Goal: Task Accomplishment & Management: Manage account settings

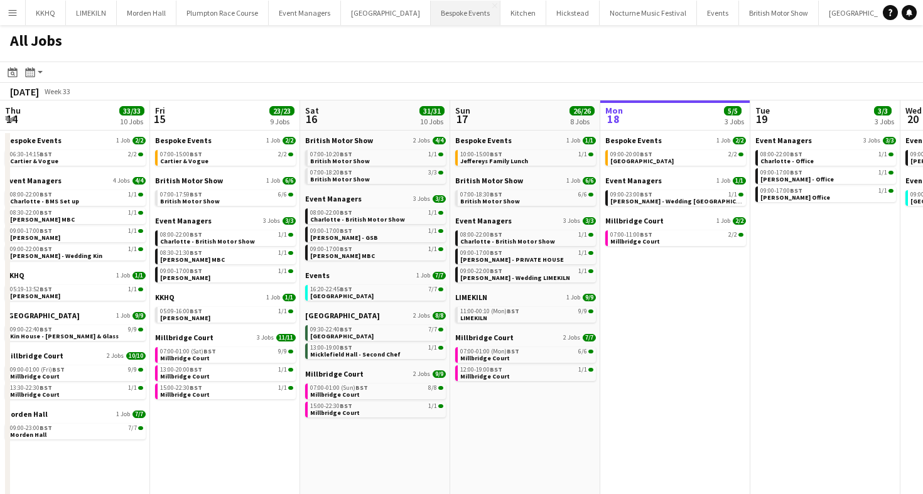
click at [431, 8] on button "Bespoke Events Close" at bounding box center [466, 13] width 70 height 24
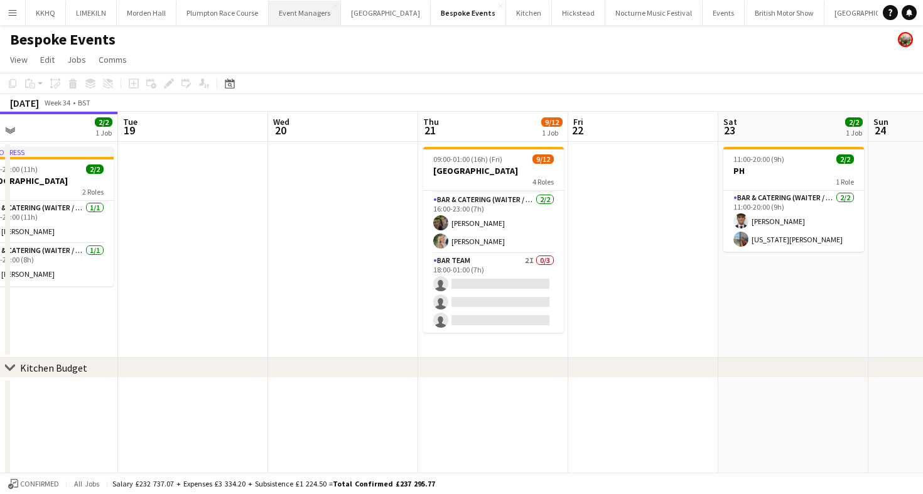
click at [282, 16] on button "Event Managers Close" at bounding box center [305, 13] width 72 height 24
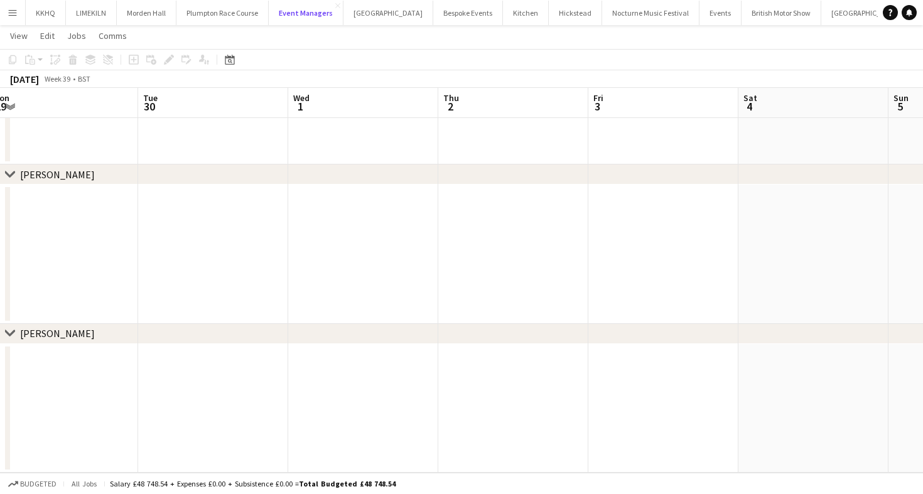
scroll to position [0, 339]
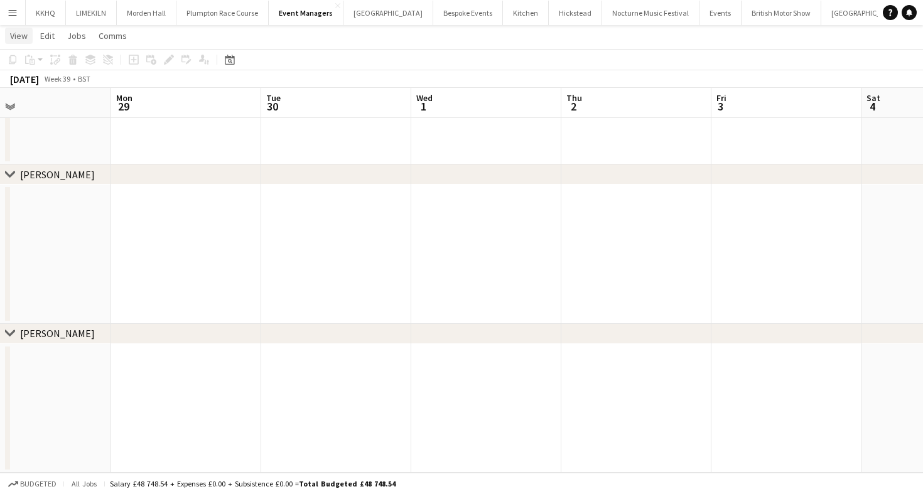
click at [22, 36] on span "View" at bounding box center [19, 35] width 18 height 11
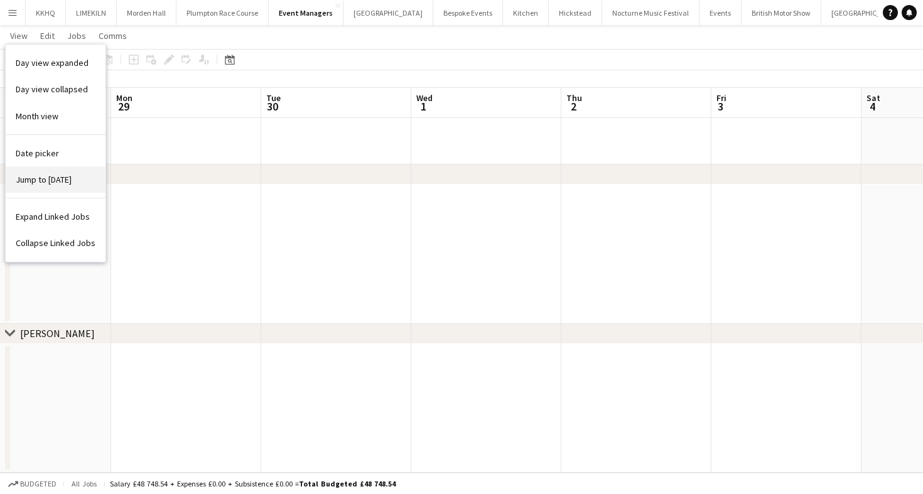
click at [36, 176] on span "Jump to [DATE]" at bounding box center [44, 179] width 56 height 11
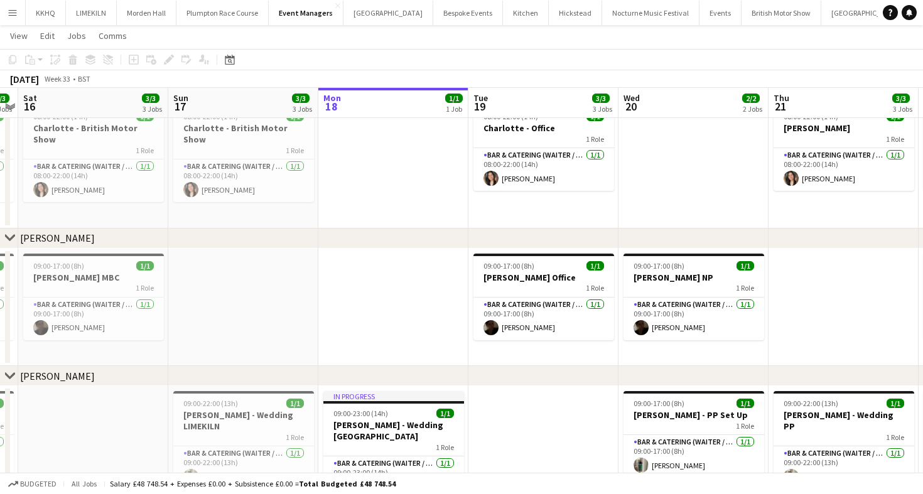
scroll to position [0, 0]
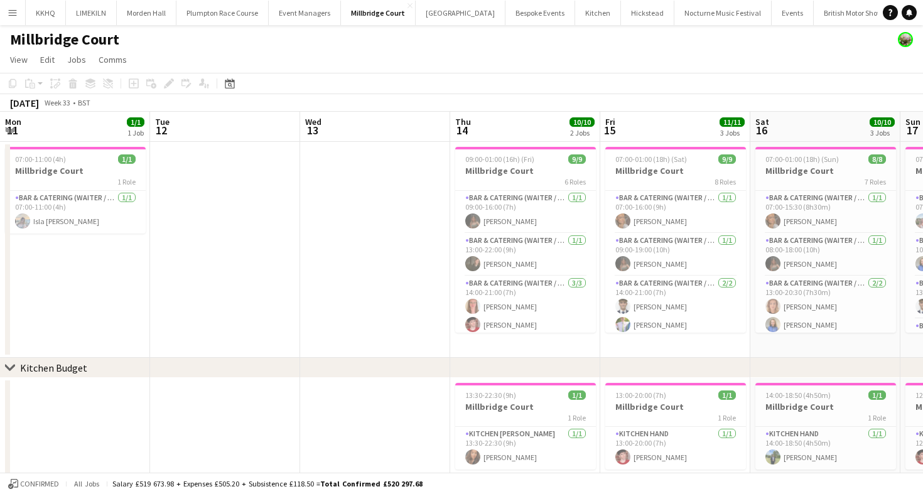
scroll to position [0, 516]
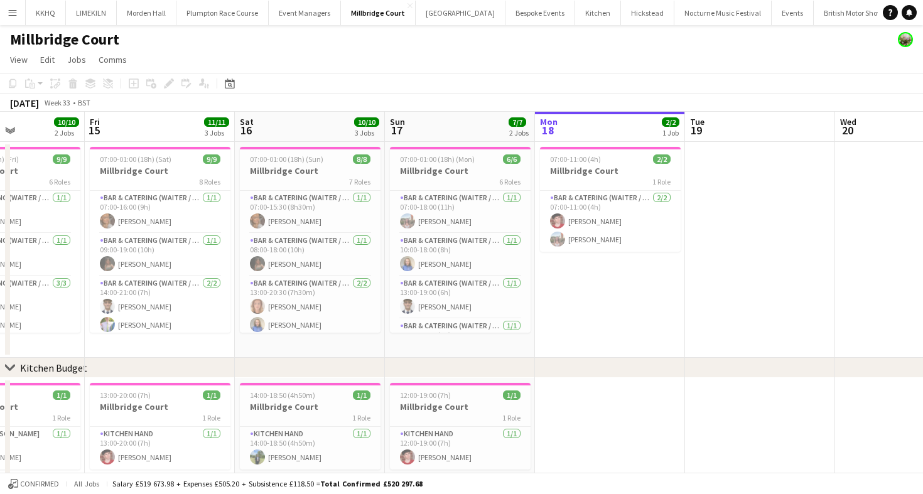
click at [894, 19] on button "Micklefield Hall Close" at bounding box center [939, 13] width 90 height 24
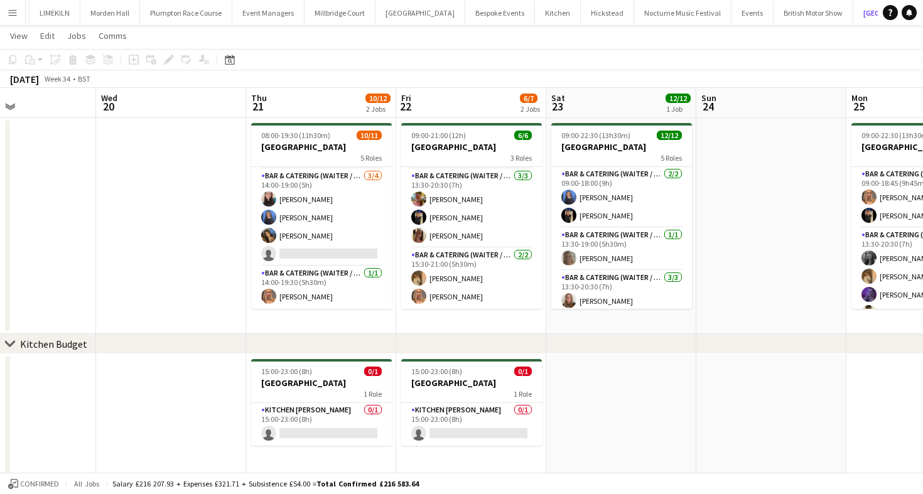
scroll to position [24, 0]
click at [357, 416] on app-card-role "Kitchen Porter 0/1 15:00-23:00 (8h) single-neutral-actions" at bounding box center [321, 424] width 141 height 43
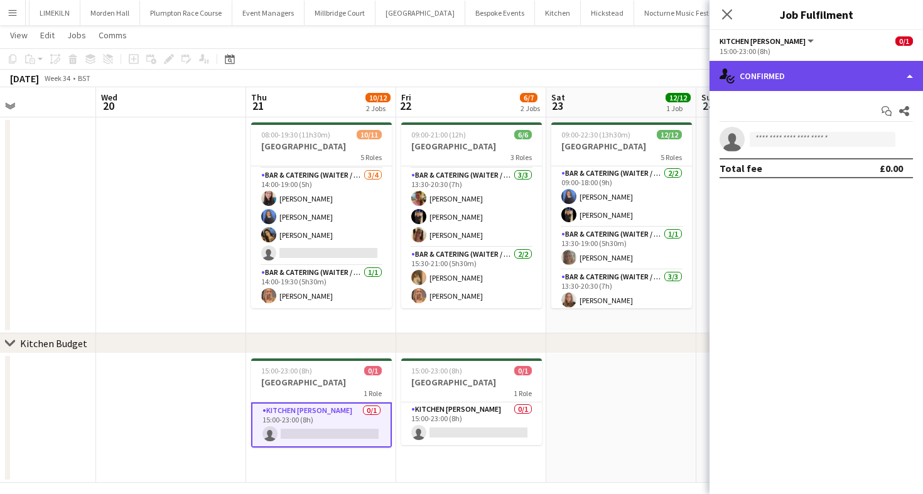
click at [782, 77] on div "single-neutral-actions-check-2 Confirmed" at bounding box center [817, 76] width 214 height 30
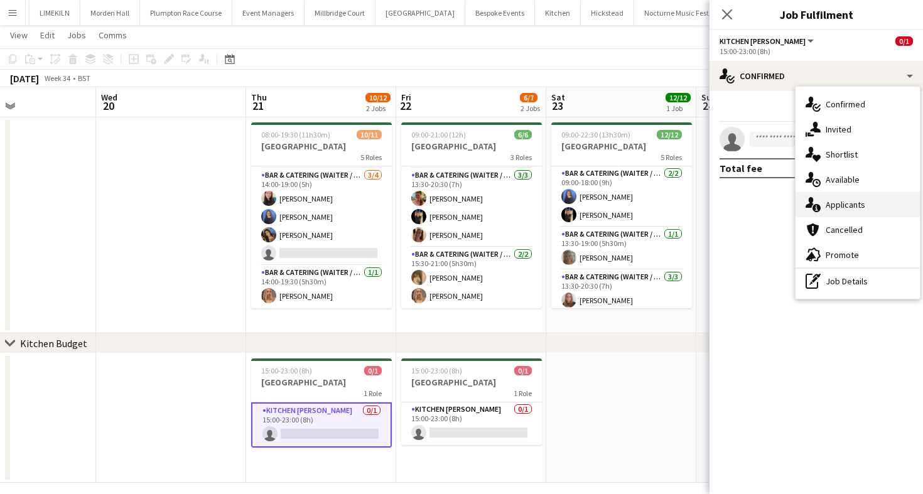
click at [860, 207] on div "single-neutral-actions-information Applicants" at bounding box center [858, 204] width 124 height 25
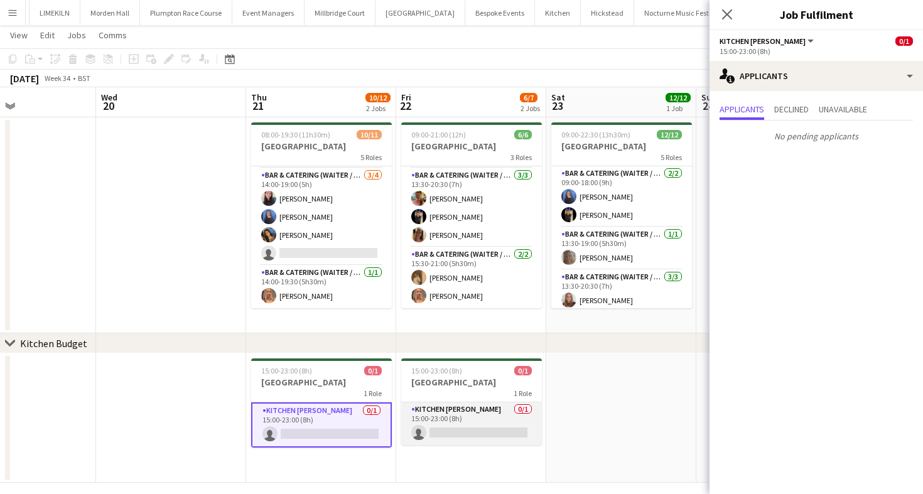
click at [458, 425] on app-card-role "Kitchen Porter 0/1 15:00-23:00 (8h) single-neutral-actions" at bounding box center [471, 424] width 141 height 43
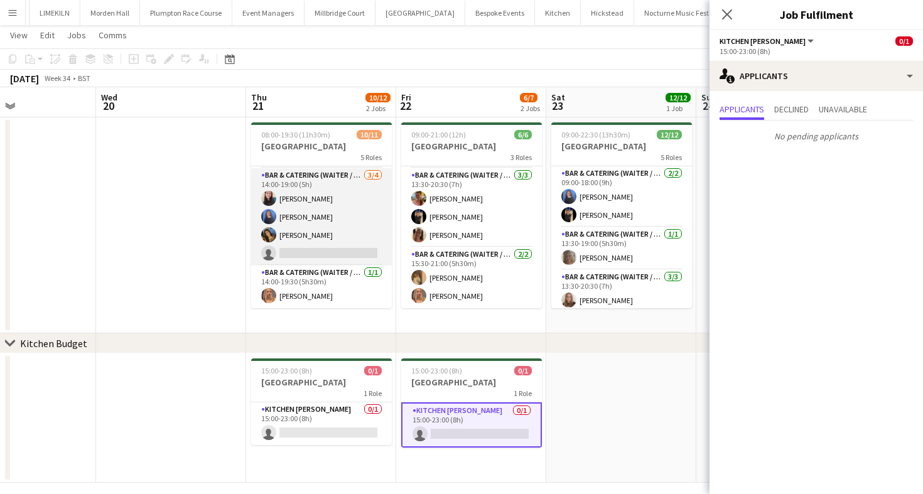
click at [318, 222] on app-card-role "Bar & Catering (Waiter / waitress) 3/4 14:00-19:00 (5h) Heidi Croucher Poppy Sh…" at bounding box center [321, 216] width 141 height 97
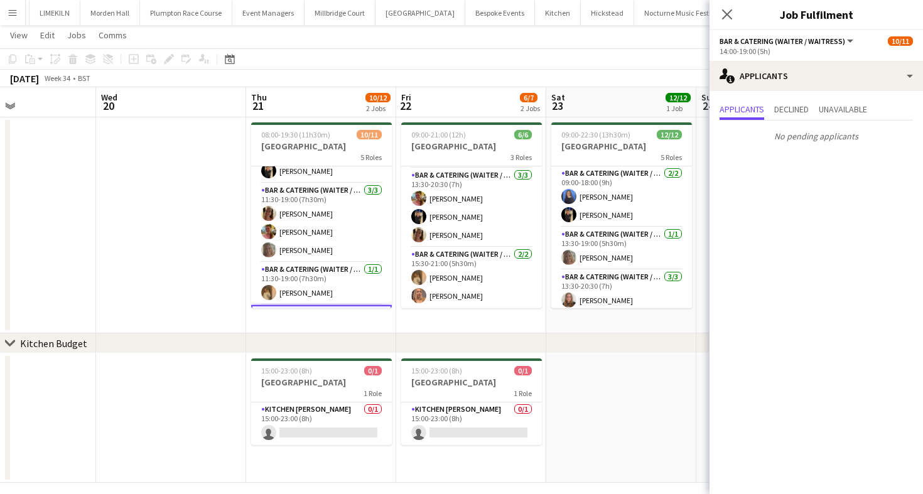
scroll to position [0, 0]
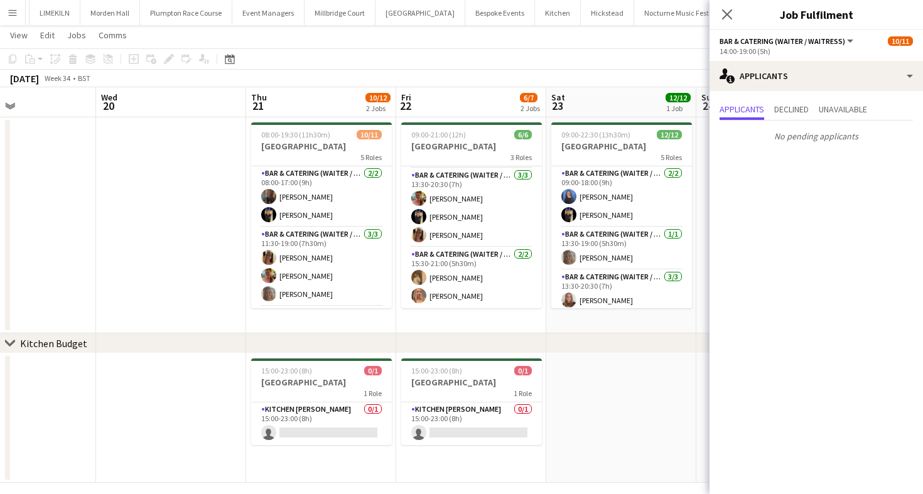
click at [400, 62] on app-toolbar "Copy Paste Paste Command V Paste with crew Command Shift V Paste linked Job Del…" at bounding box center [461, 58] width 923 height 21
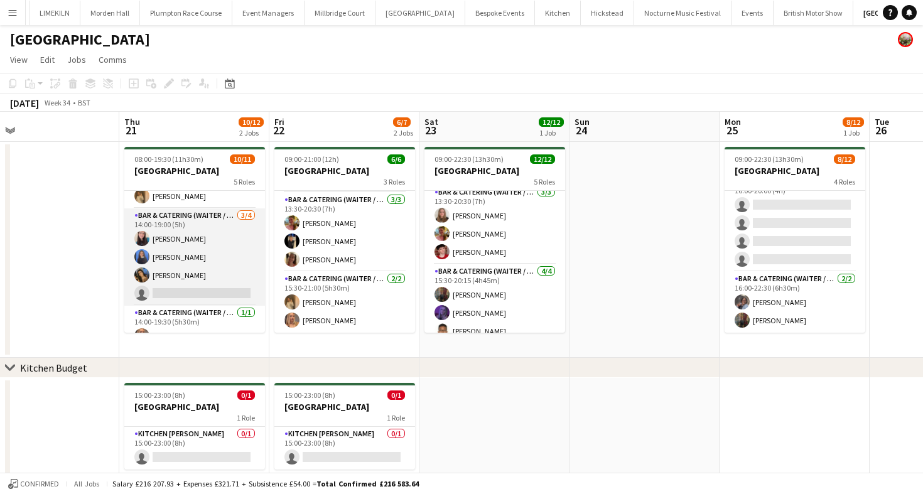
scroll to position [165, 0]
click at [220, 232] on app-card-role "Bar & Catering (Waiter / waitress) 3/4 14:00-19:00 (5h) Heidi Croucher Poppy Sh…" at bounding box center [194, 257] width 141 height 97
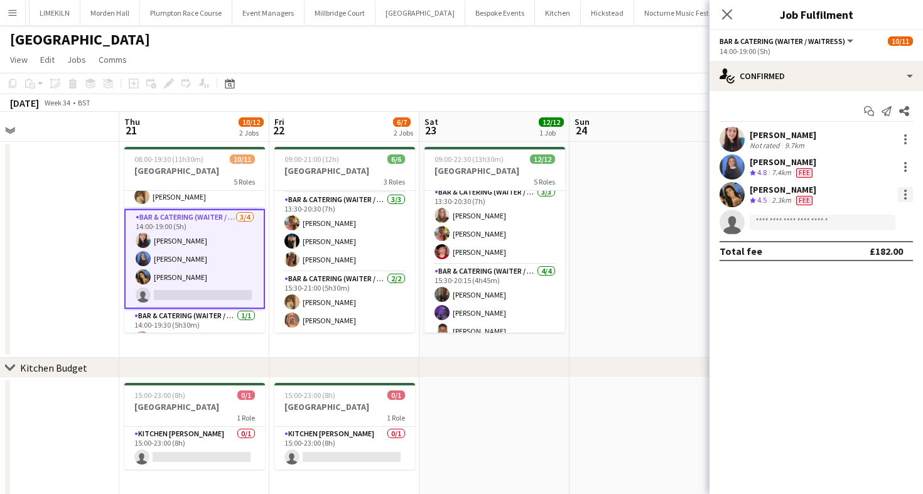
click at [906, 190] on div at bounding box center [905, 191] width 3 height 3
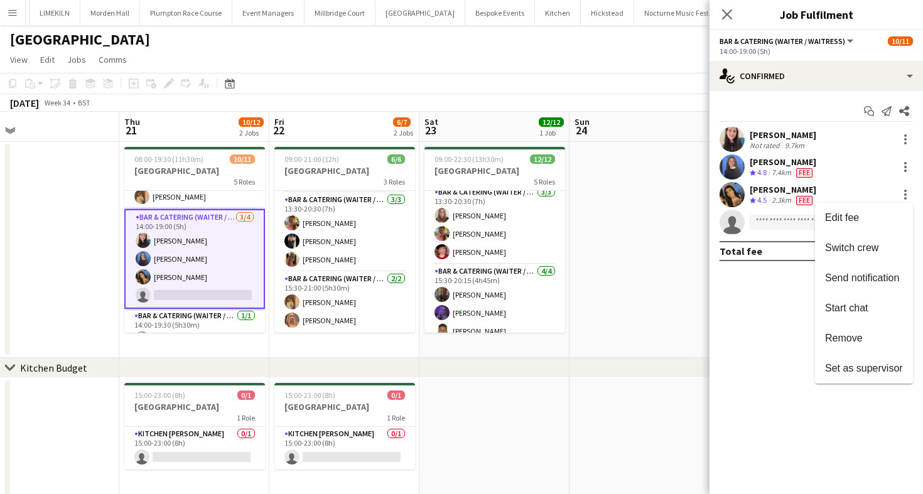
click at [740, 260] on div at bounding box center [461, 247] width 923 height 494
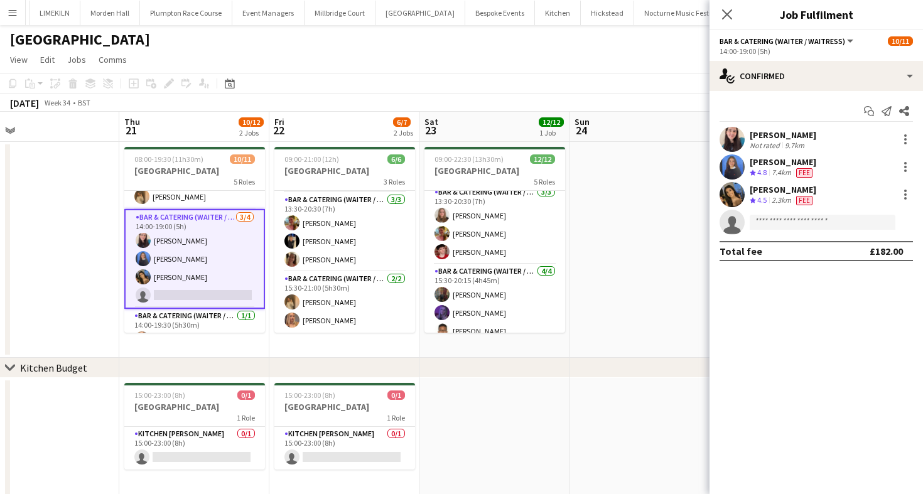
click at [643, 86] on app-toolbar "Copy Paste Paste Command V Paste with crew Command Shift V Paste linked Job Del…" at bounding box center [461, 83] width 923 height 21
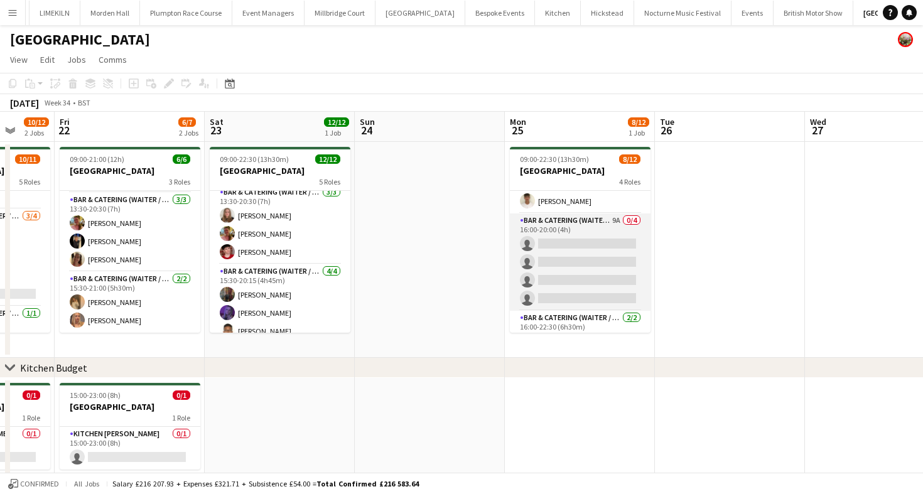
scroll to position [99, 0]
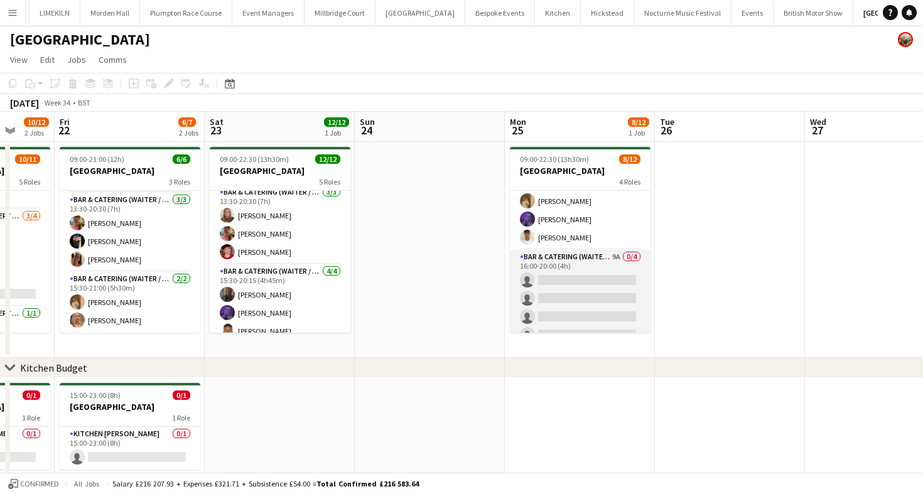
click at [576, 276] on app-card-role "Bar & Catering (Waiter / waitress) 9A 0/4 16:00-20:00 (4h) single-neutral-actio…" at bounding box center [580, 298] width 141 height 97
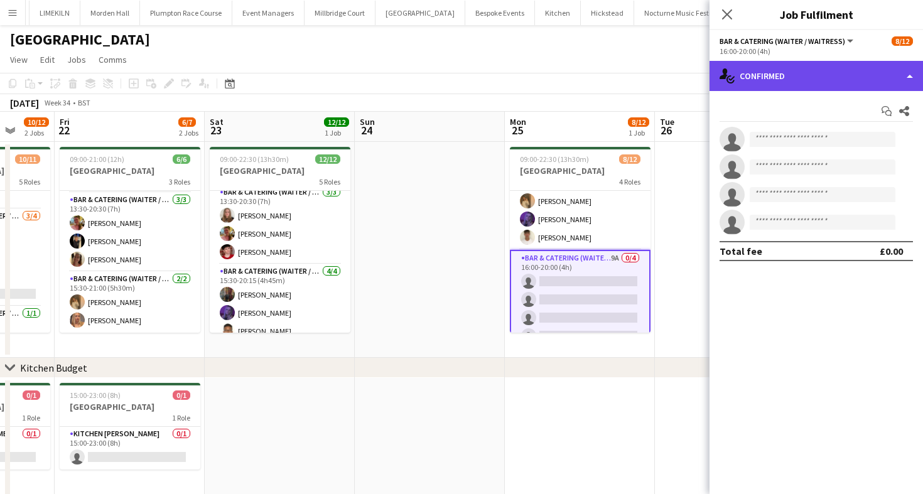
click at [796, 89] on div "single-neutral-actions-check-2 Confirmed" at bounding box center [817, 76] width 214 height 30
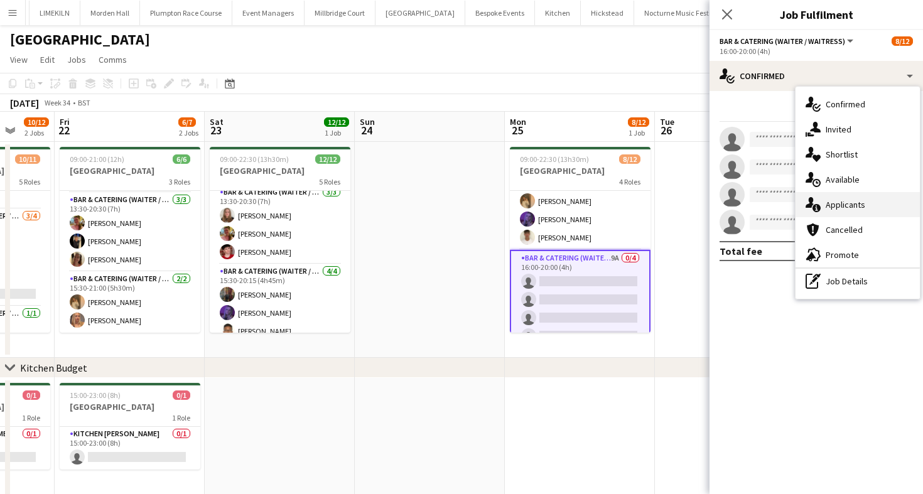
click at [831, 204] on div "single-neutral-actions-information Applicants" at bounding box center [858, 204] width 124 height 25
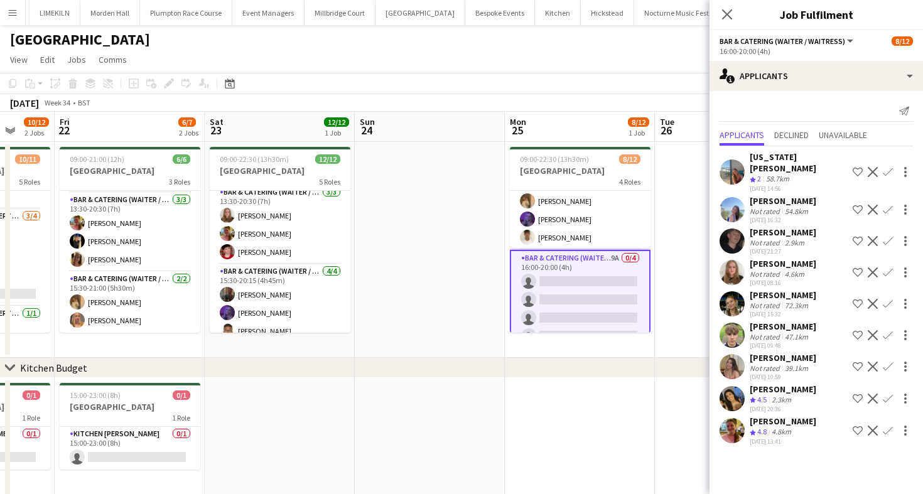
click at [744, 291] on app-user-avatar at bounding box center [732, 303] width 25 height 25
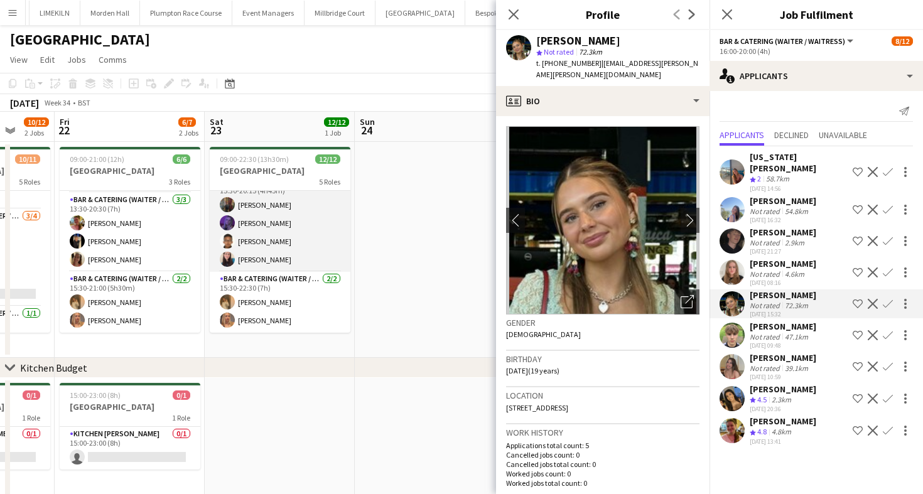
scroll to position [198, 0]
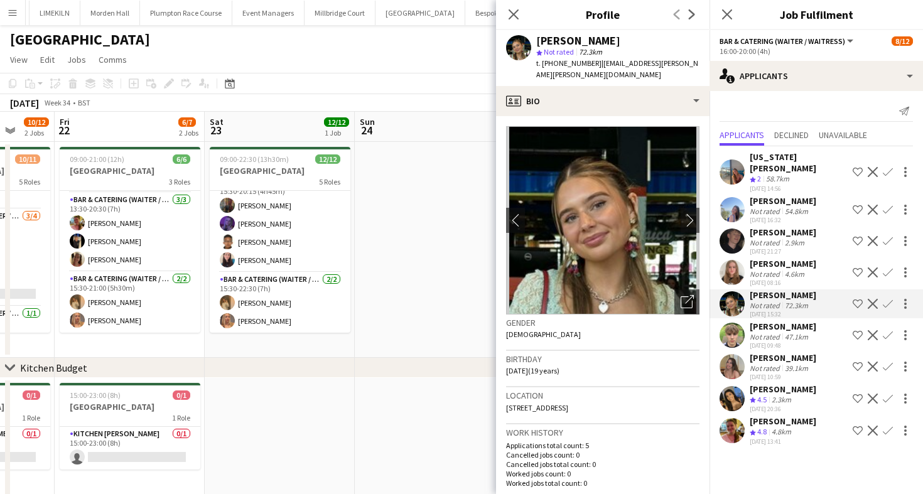
click at [349, 67] on app-page-menu "View Day view expanded Day view collapsed Month view Date picker Jump to today …" at bounding box center [461, 61] width 923 height 24
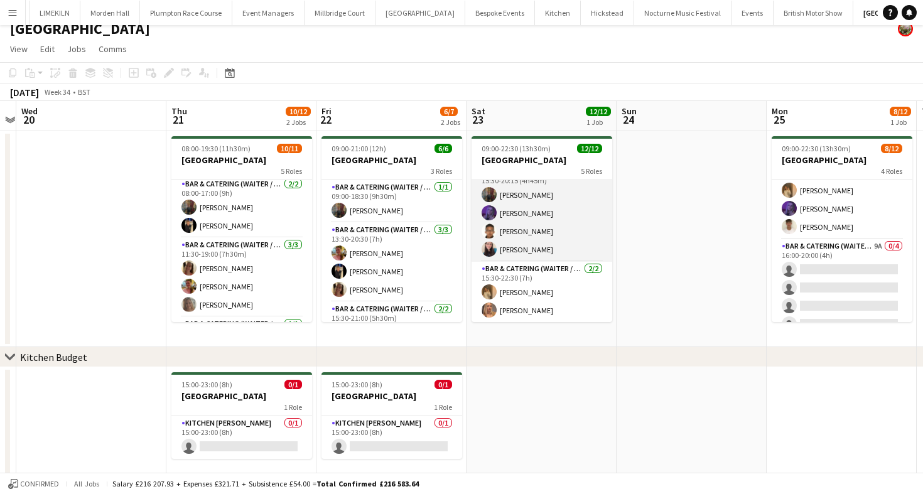
scroll to position [0, 0]
